Goal: Obtain resource: Obtain resource

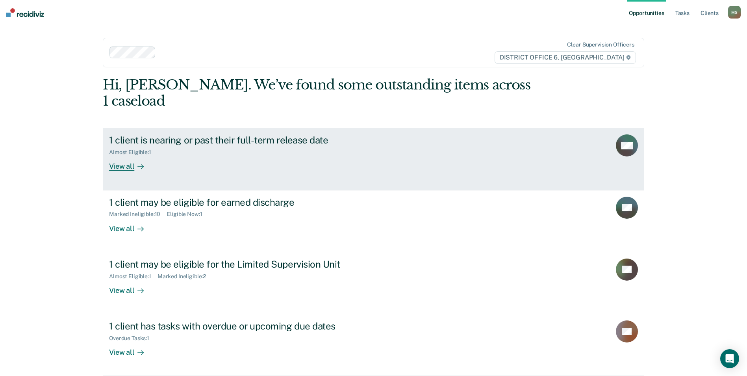
click at [134, 162] on div at bounding box center [138, 166] width 9 height 9
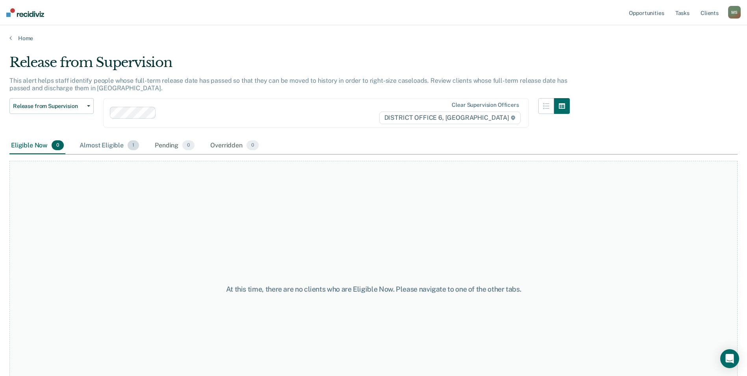
click at [94, 143] on div "Almost Eligible 1" at bounding box center [109, 145] width 63 height 17
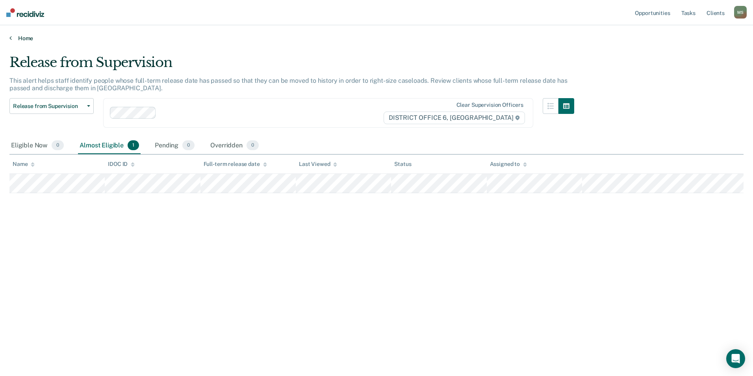
click at [13, 39] on link "Home" at bounding box center [376, 38] width 734 height 7
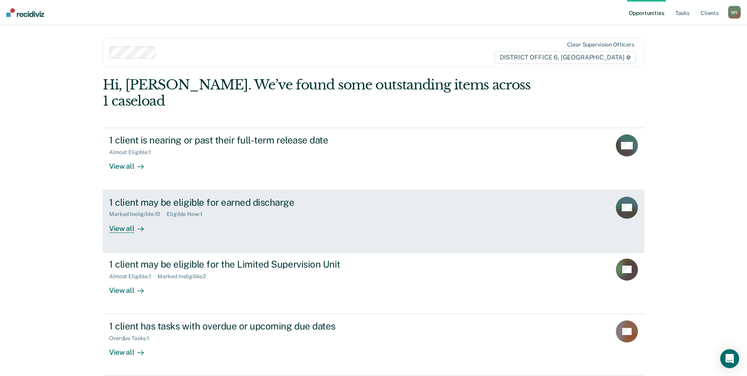
click at [128, 217] on div "View all" at bounding box center [131, 224] width 44 height 15
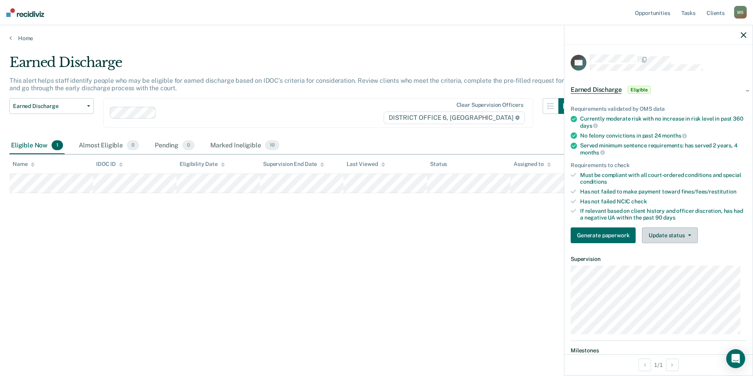
click at [669, 238] on button "Update status" at bounding box center [670, 235] width 56 height 16
click at [674, 265] on button "Mark Ineligible" at bounding box center [680, 266] width 76 height 13
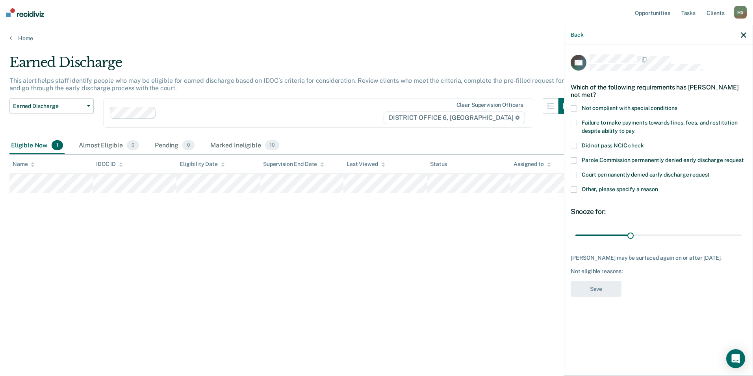
click at [574, 125] on label "Failure to make payments towards fines, fees, and restitution despite ability t…" at bounding box center [658, 128] width 176 height 17
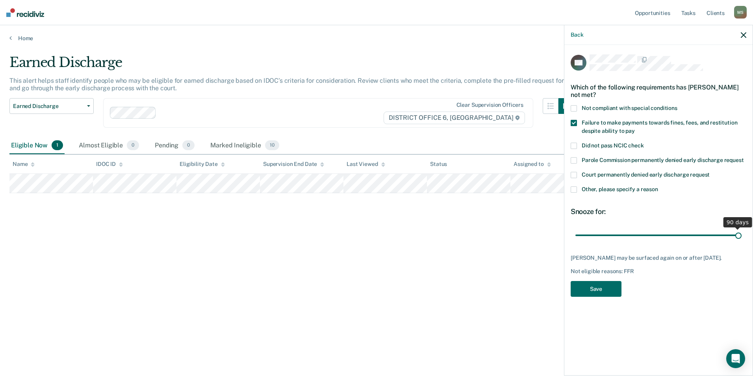
drag, startPoint x: 632, startPoint y: 232, endPoint x: 834, endPoint y: 228, distance: 201.6
type input "90"
click at [741, 228] on input "range" at bounding box center [658, 235] width 166 height 14
click at [591, 287] on button "Save" at bounding box center [595, 289] width 51 height 16
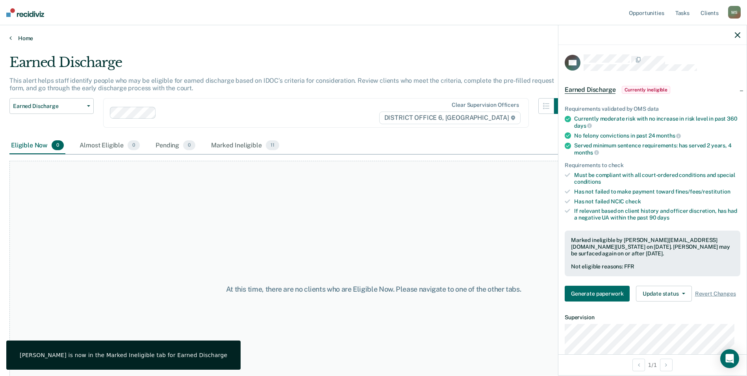
click at [24, 35] on link "Home" at bounding box center [373, 38] width 728 height 7
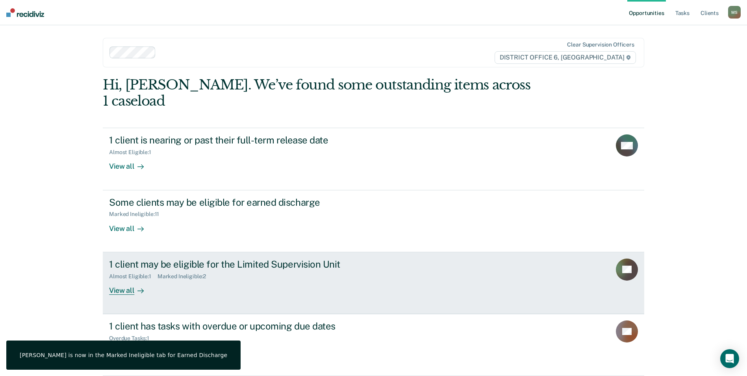
click at [160, 273] on div "Marked Ineligible : 2" at bounding box center [184, 276] width 55 height 7
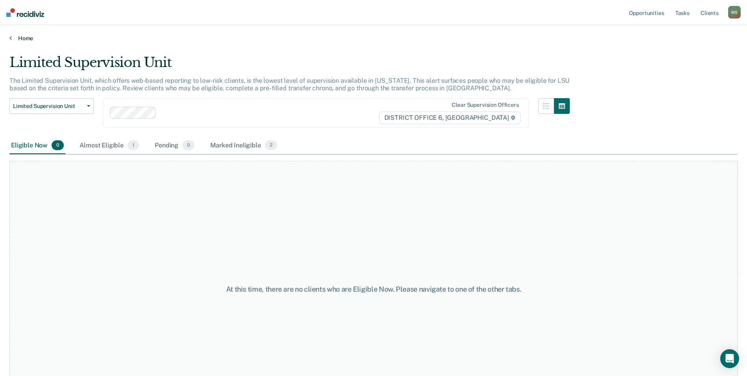
click at [15, 38] on link "Home" at bounding box center [373, 38] width 728 height 7
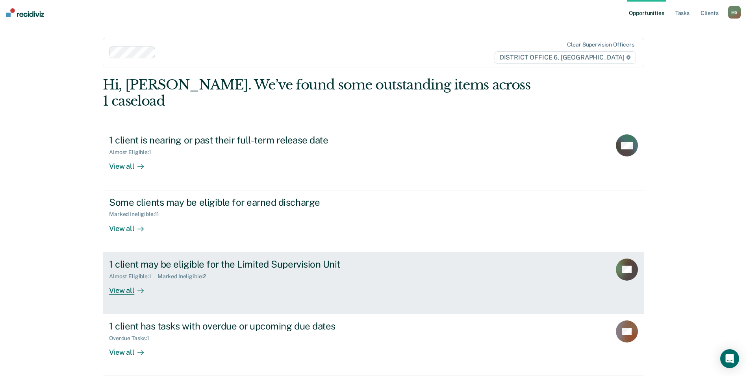
click at [195, 279] on link "1 client may be eligible for the Limited Supervision Unit Almost Eligible : 1 M…" at bounding box center [373, 283] width 541 height 62
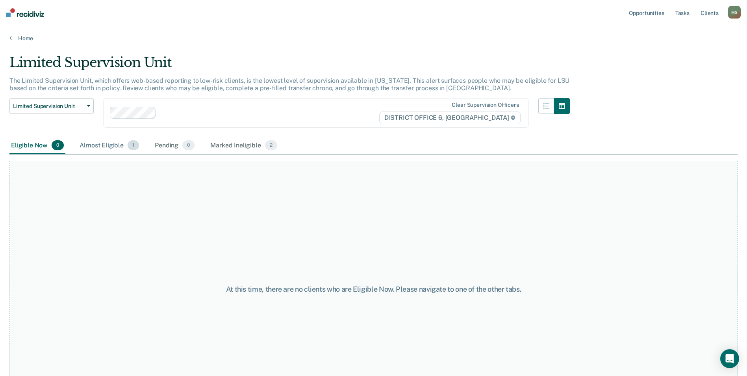
click at [130, 144] on span "1" at bounding box center [133, 145] width 11 height 10
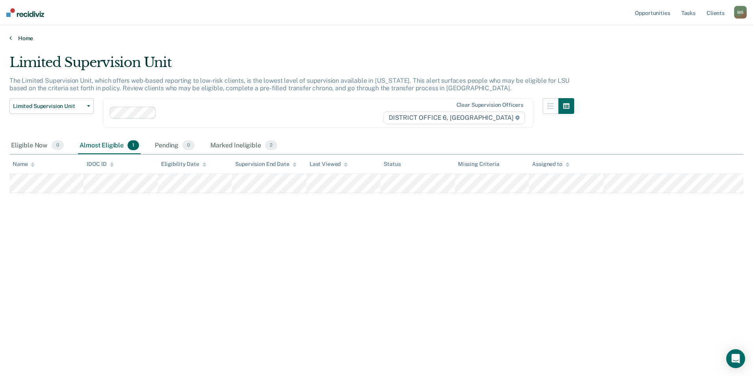
click at [12, 37] on link "Home" at bounding box center [376, 38] width 734 height 7
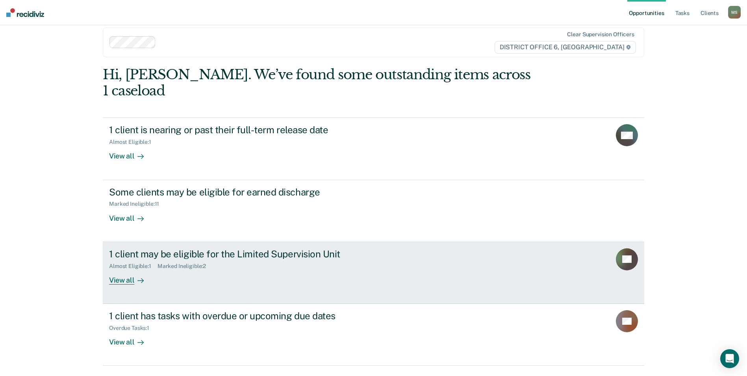
scroll to position [15, 0]
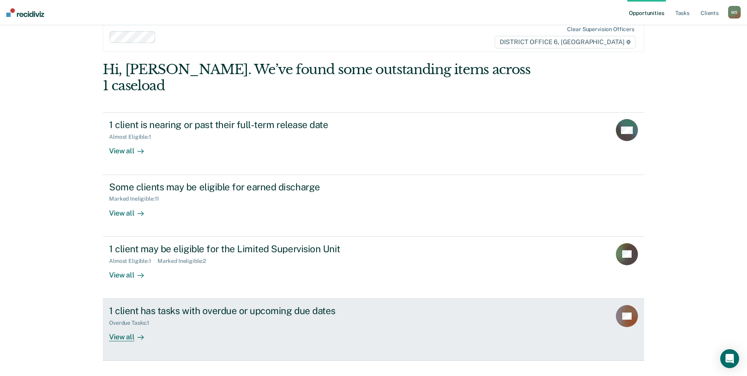
click at [230, 316] on div "Overdue Tasks : 1" at bounding box center [247, 321] width 276 height 10
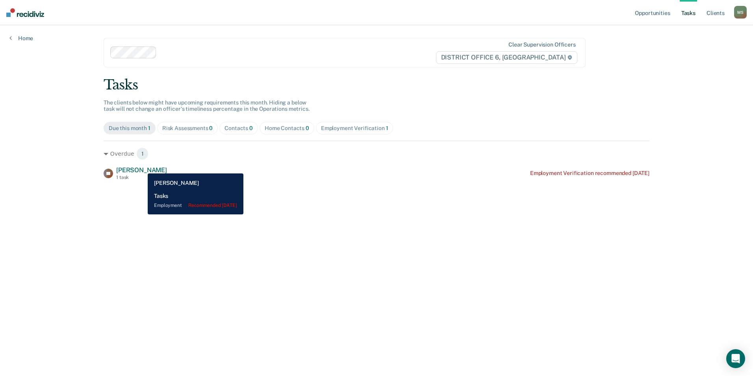
click at [142, 167] on span "Lisa Coulter" at bounding box center [141, 169] width 51 height 7
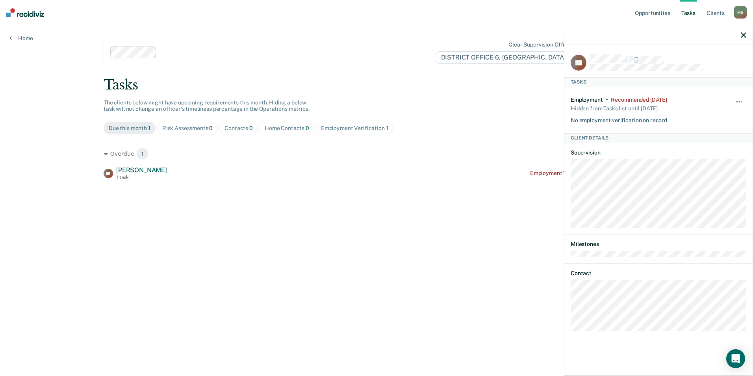
click at [746, 38] on icon "button" at bounding box center [744, 35] width 6 height 6
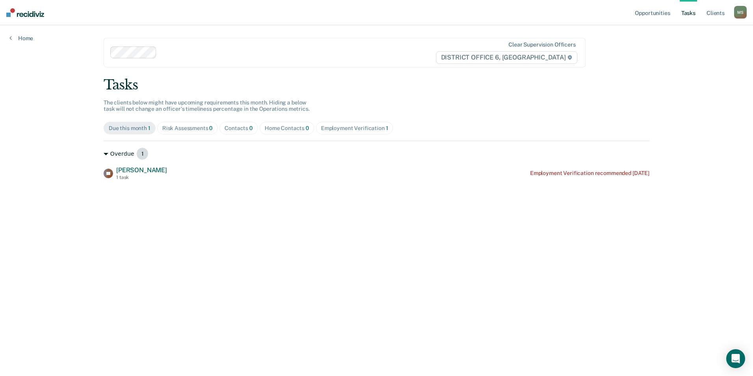
click at [124, 154] on div "Overdue 1" at bounding box center [377, 153] width 546 height 13
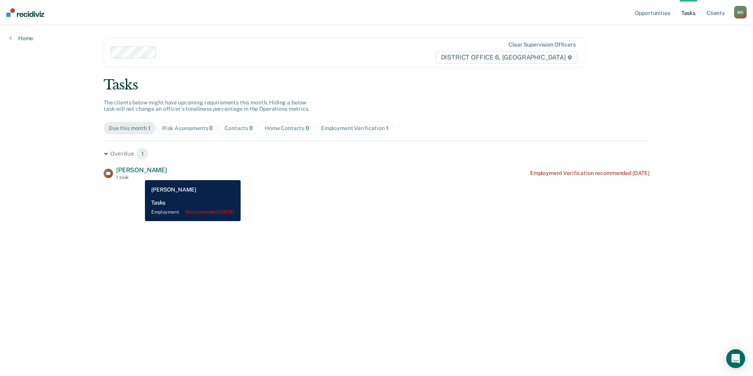
click at [138, 174] on div "Lisa Coulter 1 task" at bounding box center [141, 173] width 51 height 14
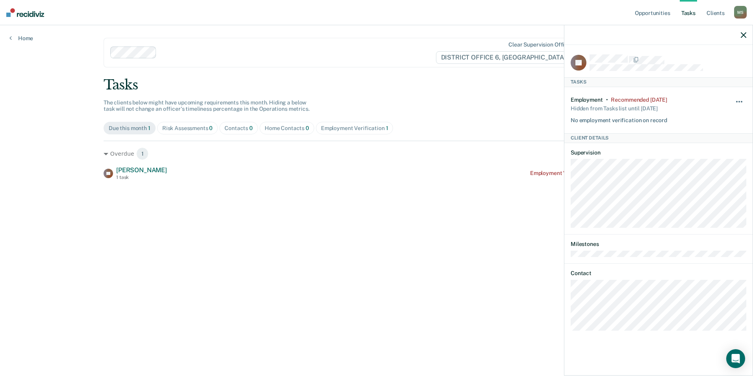
click at [736, 102] on button "button" at bounding box center [739, 105] width 13 height 13
click at [729, 168] on button "90 days" at bounding box center [717, 164] width 57 height 13
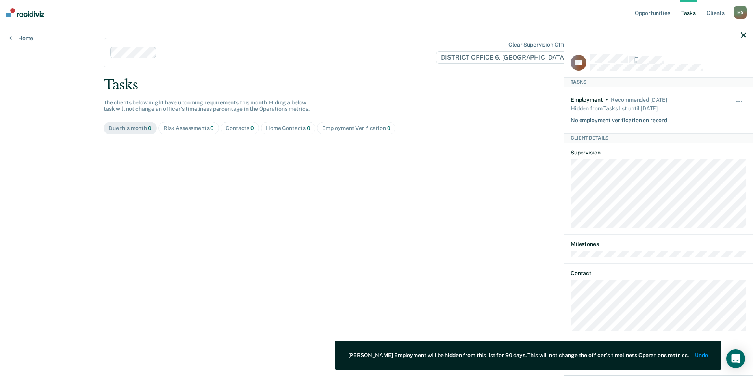
click at [247, 266] on main "Clear supervision officers DISTRICT OFFICE 6, POCATELLO Tasks The clients below…" at bounding box center [376, 190] width 565 height 331
click at [19, 37] on link "Home" at bounding box center [21, 38] width 24 height 7
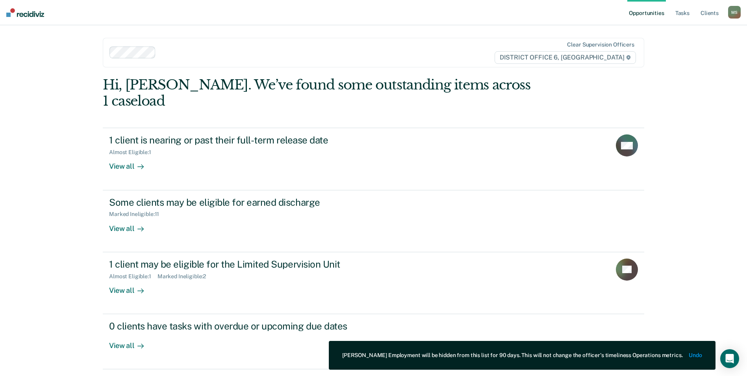
click at [666, 228] on div "Opportunities Tasks Client s Miller, Sara M S Profile How it works Log Out Clea…" at bounding box center [373, 200] width 747 height 400
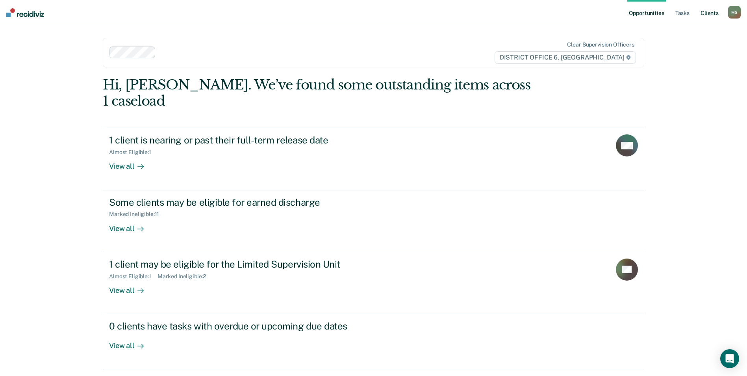
click at [715, 11] on link "Client s" at bounding box center [709, 12] width 21 height 25
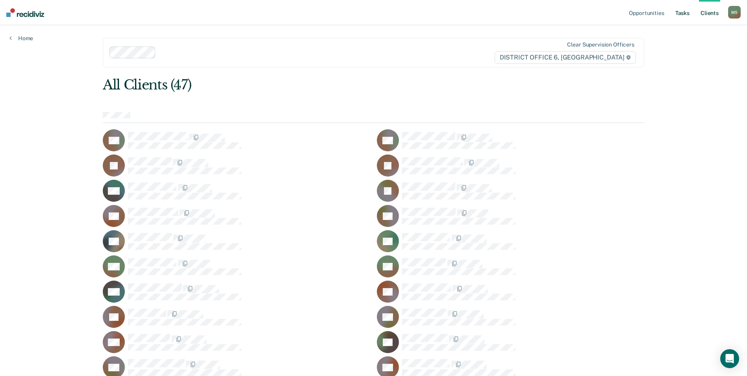
click at [687, 10] on link "Tasks" at bounding box center [682, 12] width 17 height 25
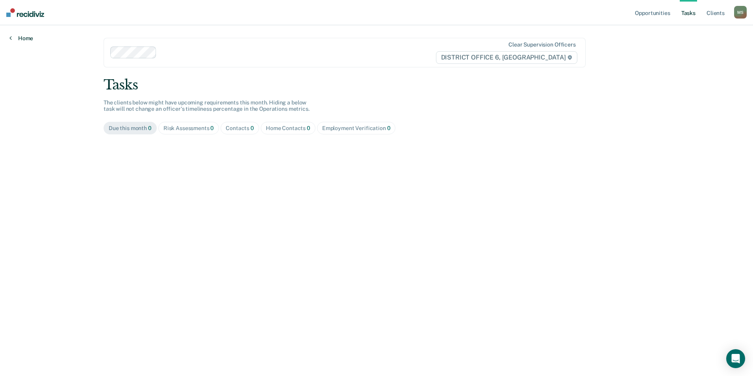
click at [28, 38] on link "Home" at bounding box center [21, 38] width 24 height 7
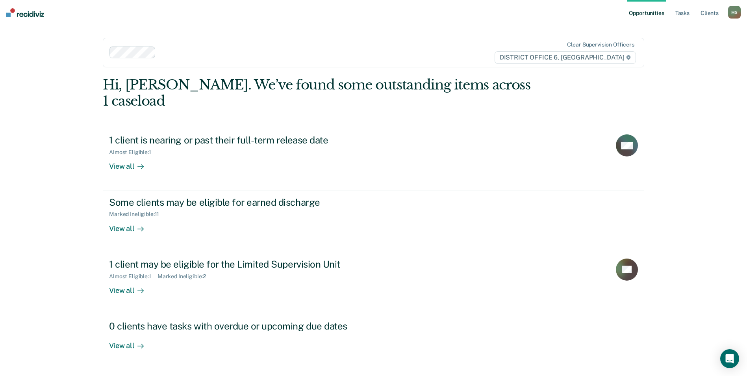
click at [735, 18] on div "M S" at bounding box center [734, 12] width 13 height 13
click at [683, 52] on link "Log Out" at bounding box center [702, 51] width 63 height 7
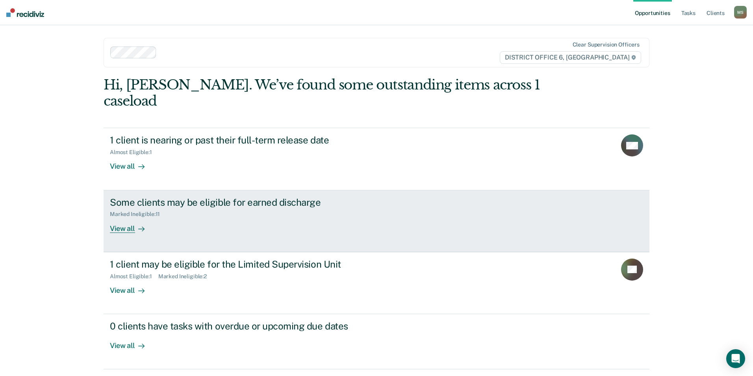
click at [143, 217] on div "View all" at bounding box center [132, 224] width 44 height 15
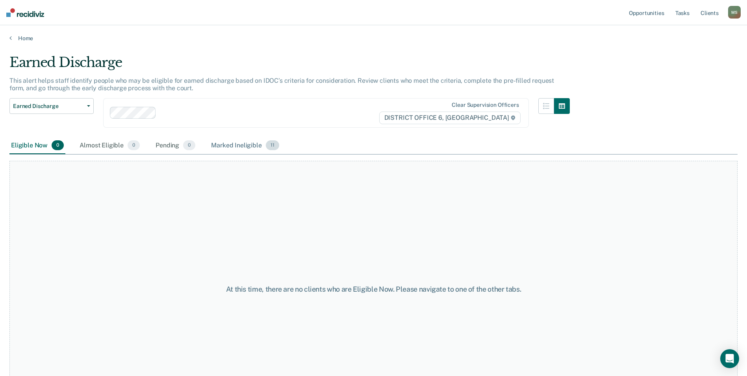
click at [242, 148] on div "Marked Ineligible 11" at bounding box center [244, 145] width 71 height 17
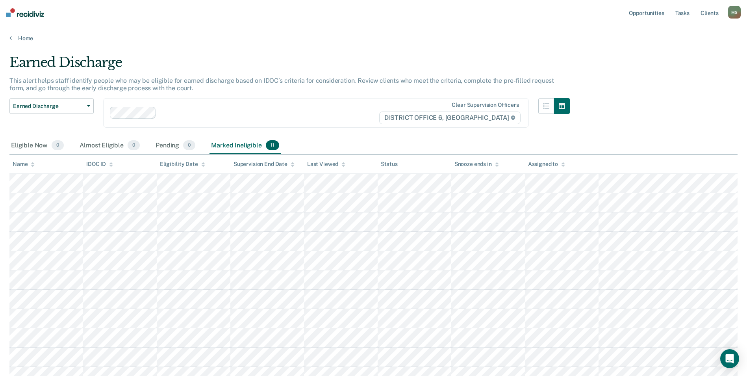
scroll to position [39, 0]
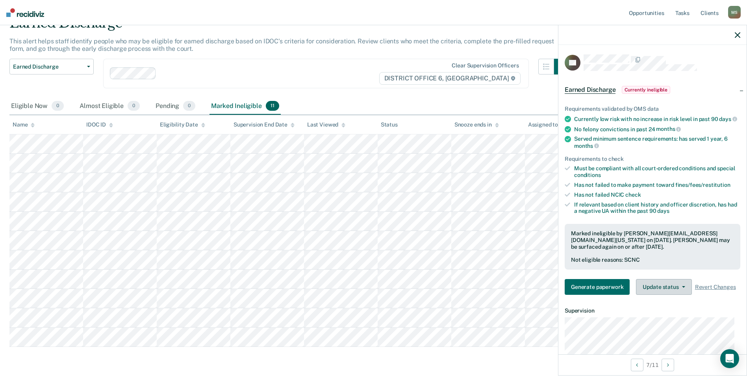
click at [677, 294] on button "Update status" at bounding box center [664, 287] width 56 height 16
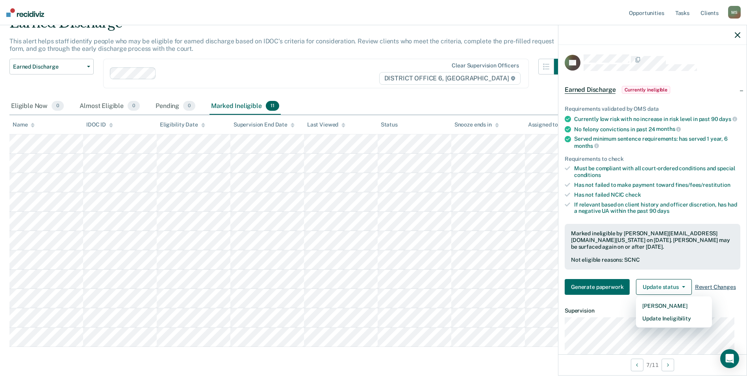
click at [700, 290] on span "Revert Changes" at bounding box center [715, 286] width 41 height 7
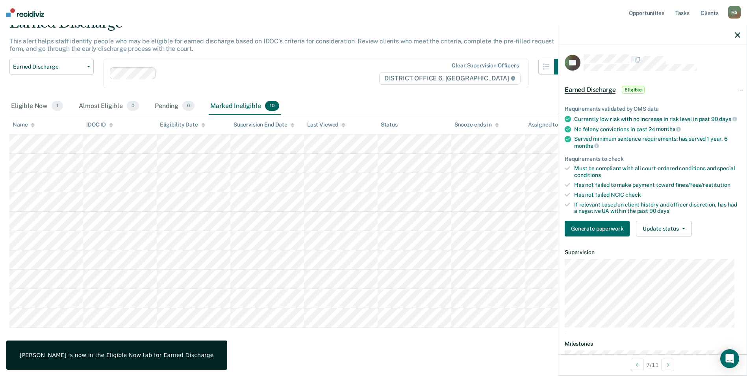
click at [336, 347] on div "Earned Discharge This alert helps staff identify people who may be eligible for…" at bounding box center [373, 182] width 728 height 335
click at [42, 105] on div "Eligible Now 1" at bounding box center [36, 106] width 55 height 17
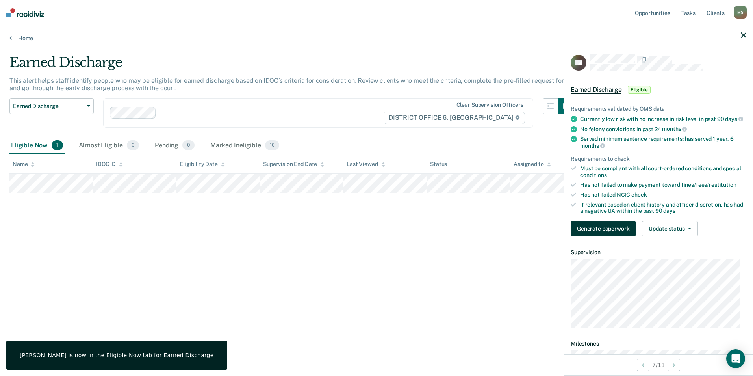
click at [610, 236] on button "Generate paperwork" at bounding box center [602, 228] width 65 height 16
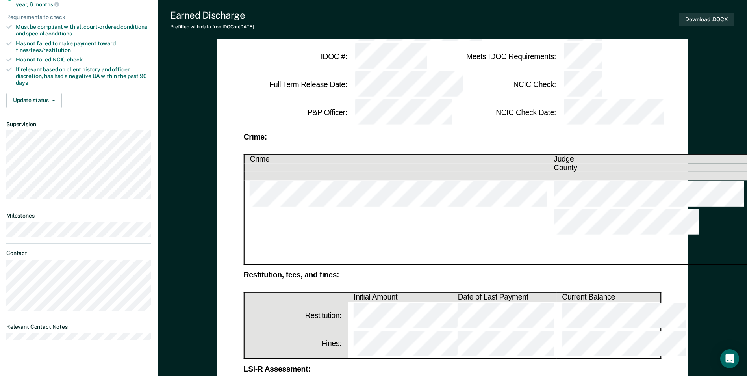
scroll to position [157, 0]
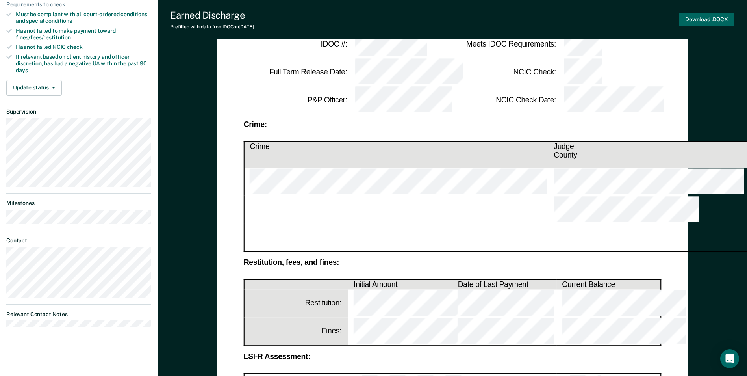
click at [704, 19] on button "Download .DOCX" at bounding box center [707, 19] width 56 height 13
